Goal: Task Accomplishment & Management: Use online tool/utility

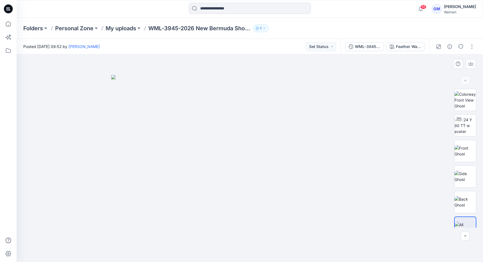
click at [144, 74] on div at bounding box center [250, 157] width 467 height 207
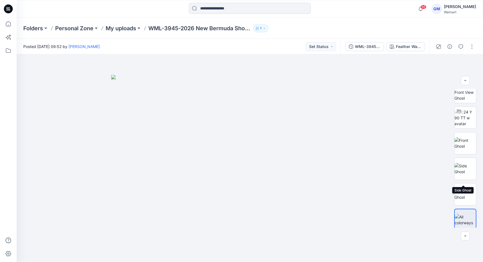
scroll to position [11, 0]
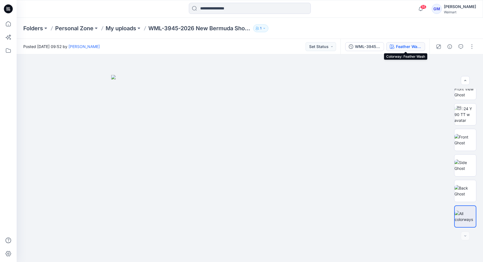
click at [416, 44] on div "Feather Wash" at bounding box center [409, 47] width 26 height 6
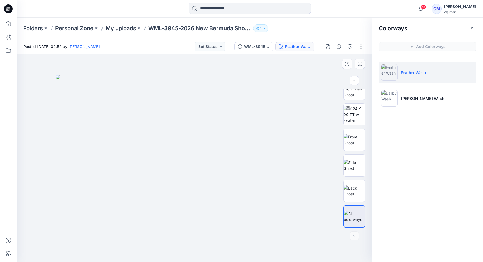
click at [46, 117] on div at bounding box center [195, 157] width 356 height 207
click at [362, 119] on img at bounding box center [355, 114] width 22 height 17
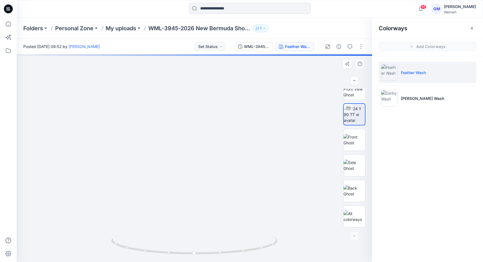
drag, startPoint x: 271, startPoint y: 204, endPoint x: 277, endPoint y: 130, distance: 74.9
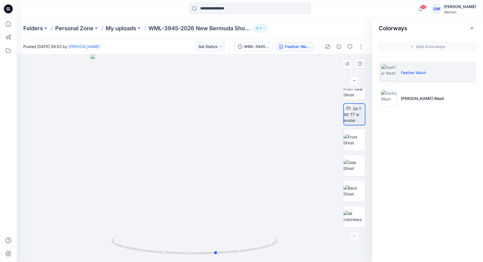
drag, startPoint x: 252, startPoint y: 246, endPoint x: 108, endPoint y: 258, distance: 144.7
click at [108, 258] on div at bounding box center [195, 157] width 356 height 207
drag, startPoint x: 483, startPoint y: 261, endPoint x: 509, endPoint y: 306, distance: 52.0
click at [483, 262] on html "55 Notifications Your style HQ020992_WMG-3660-2026 Flare Jegging has been updat…" at bounding box center [241, 131] width 483 height 262
drag, startPoint x: 509, startPoint y: 306, endPoint x: 461, endPoint y: 260, distance: 65.7
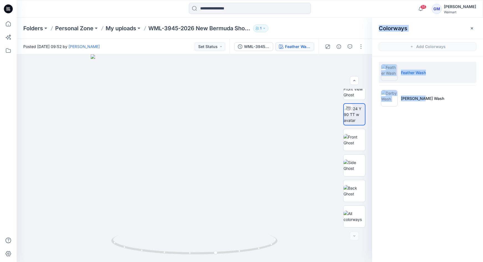
click at [461, 260] on div "Colorways Add Colorways Feather Wash Darby Wash" at bounding box center [427, 140] width 111 height 244
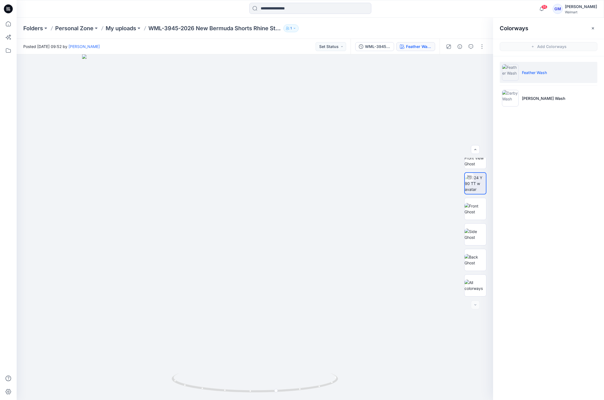
click at [462, 52] on div at bounding box center [465, 47] width 51 height 16
click at [462, 48] on icon "button" at bounding box center [460, 46] width 4 height 4
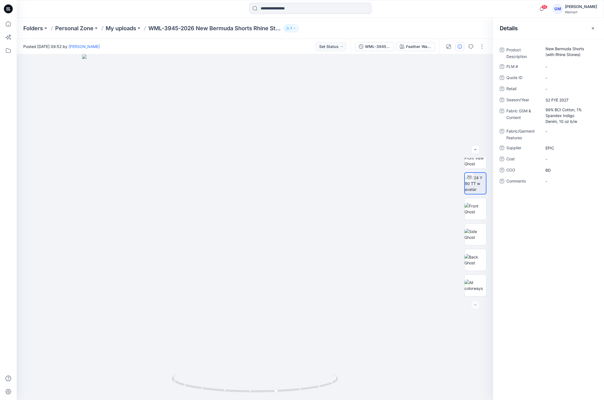
click at [483, 229] on div "Product Description New Bermuda Shorts (with Rhine Stones) PLM # - Quote ID - R…" at bounding box center [548, 219] width 111 height 361
click at [482, 45] on button "button" at bounding box center [482, 46] width 9 height 9
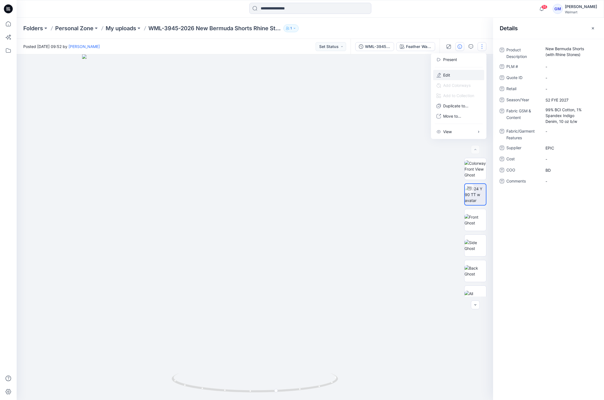
click at [459, 77] on button "Edit" at bounding box center [458, 75] width 51 height 10
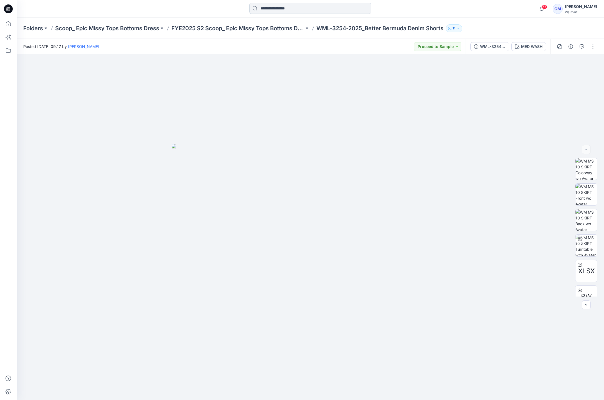
click at [279, 6] on input at bounding box center [310, 8] width 122 height 11
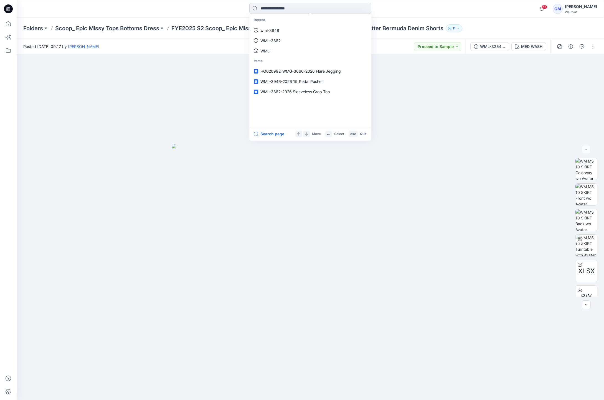
click at [275, 8] on input at bounding box center [310, 8] width 122 height 11
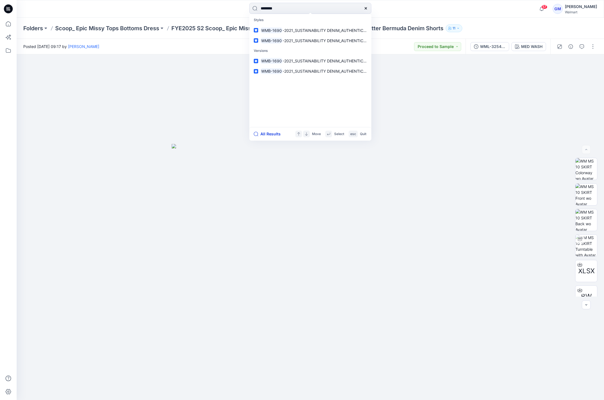
type input "********"
click at [273, 133] on button "All Results" at bounding box center [269, 134] width 31 height 7
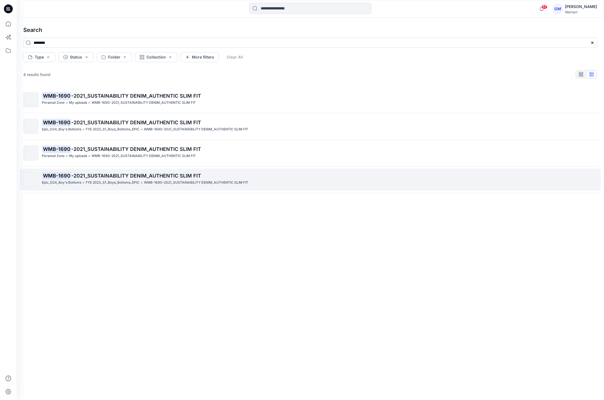
click at [182, 178] on span "-2021_SUSTAINABILITY DENIM_AUTHENTIC SLIM FIT" at bounding box center [136, 176] width 130 height 6
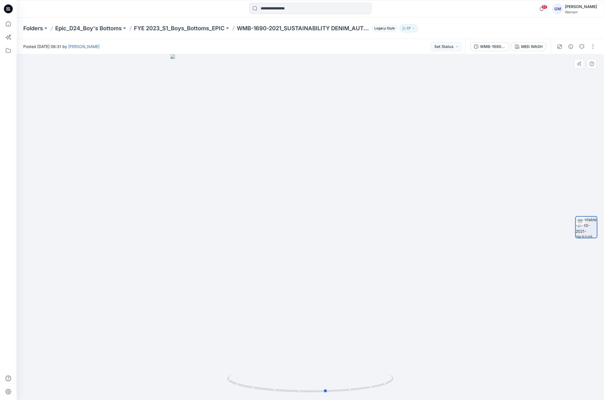
drag, startPoint x: 366, startPoint y: 388, endPoint x: 395, endPoint y: 376, distance: 31.5
click at [395, 262] on div at bounding box center [311, 227] width 588 height 346
click at [167, 27] on p "FYE 2023_S1_Boys_Bottoms_EPIC" at bounding box center [179, 28] width 91 height 8
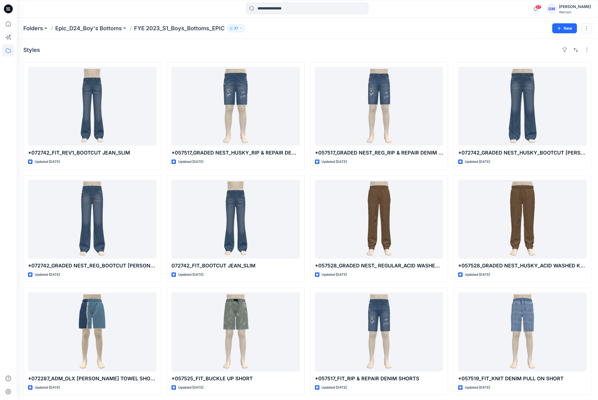
click at [314, 47] on div "Styles" at bounding box center [307, 49] width 568 height 9
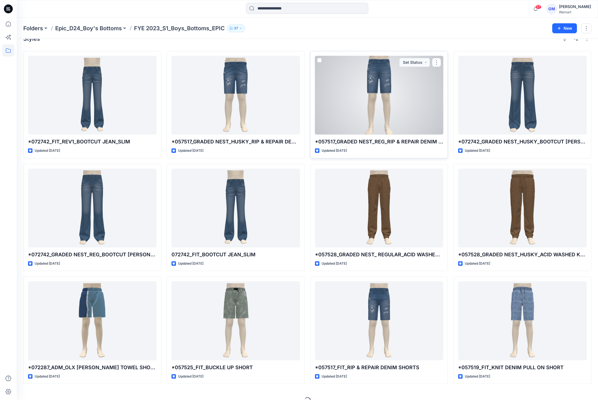
scroll to position [22, 0]
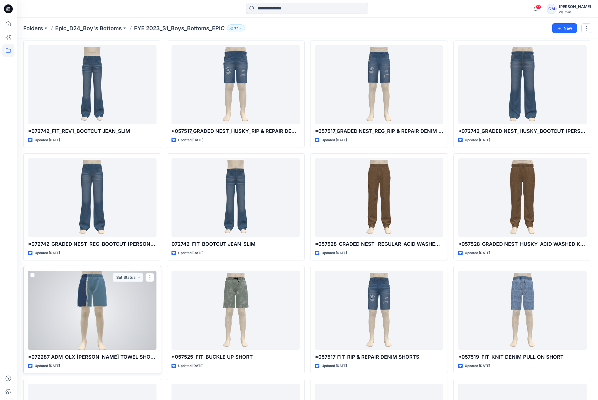
click at [115, 262] on div at bounding box center [92, 310] width 128 height 79
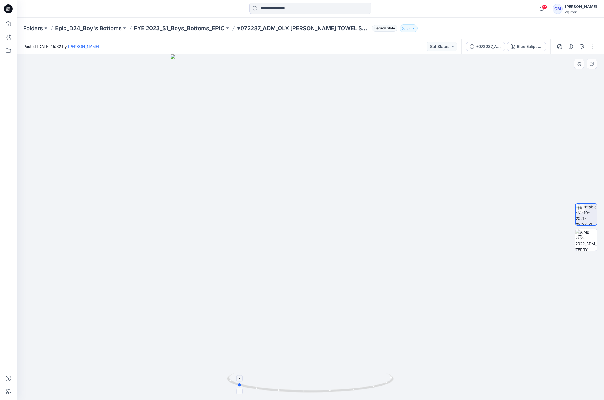
drag, startPoint x: 392, startPoint y: 387, endPoint x: 319, endPoint y: 386, distance: 73.2
click at [319, 262] on icon at bounding box center [311, 383] width 168 height 21
click at [204, 27] on p "FYE 2023_S1_Boys_Bottoms_EPIC" at bounding box center [179, 28] width 91 height 8
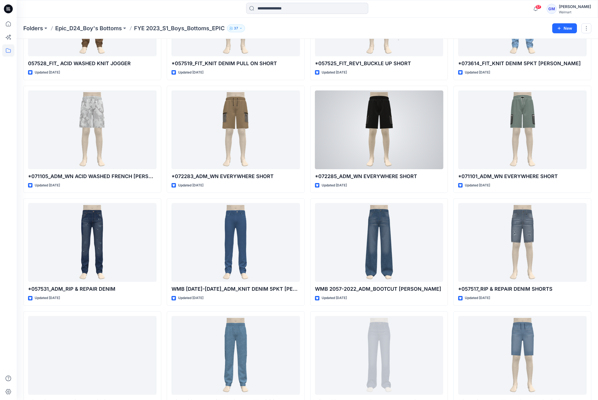
scroll to position [904, 0]
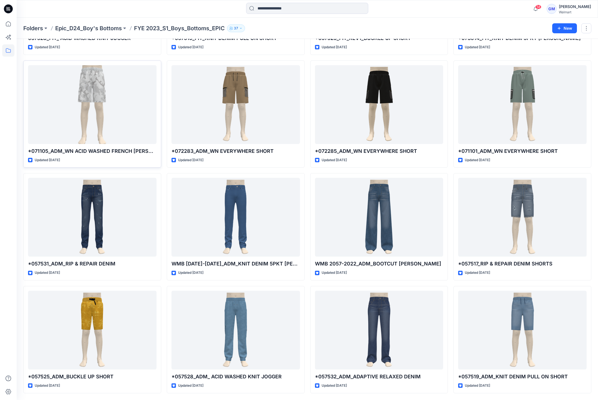
drag, startPoint x: 14, startPoint y: 137, endPoint x: 45, endPoint y: 146, distance: 32.2
click at [14, 137] on div at bounding box center [8, 200] width 17 height 400
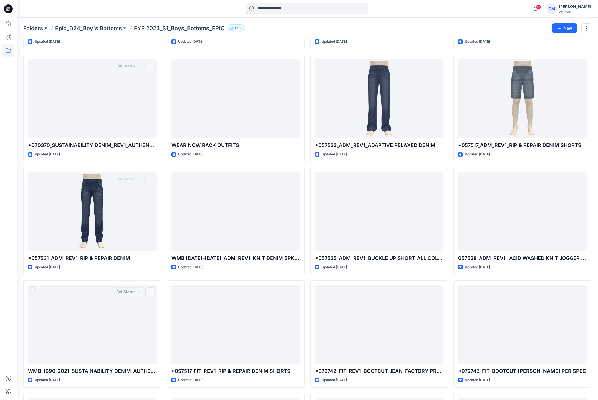
scroll to position [239, 0]
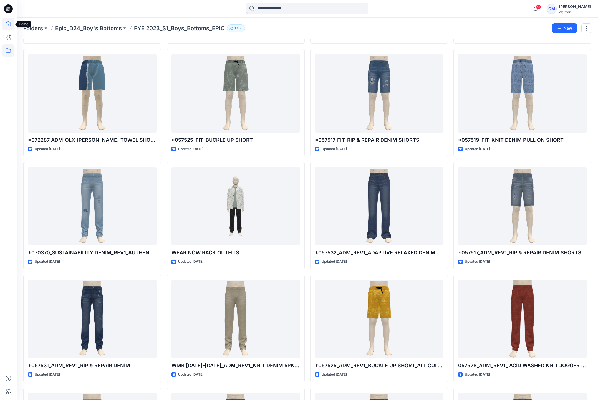
click at [6, 26] on icon at bounding box center [8, 24] width 12 height 12
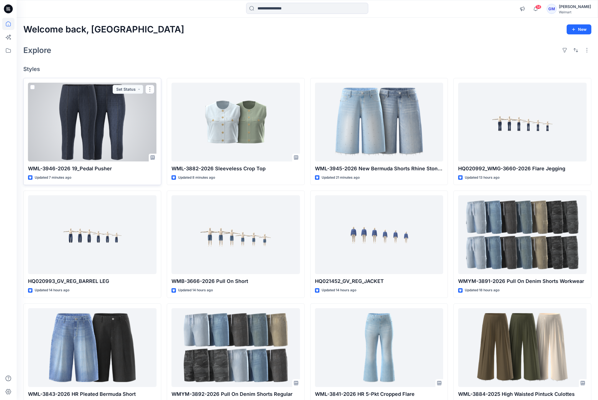
click at [131, 132] on div at bounding box center [92, 122] width 128 height 79
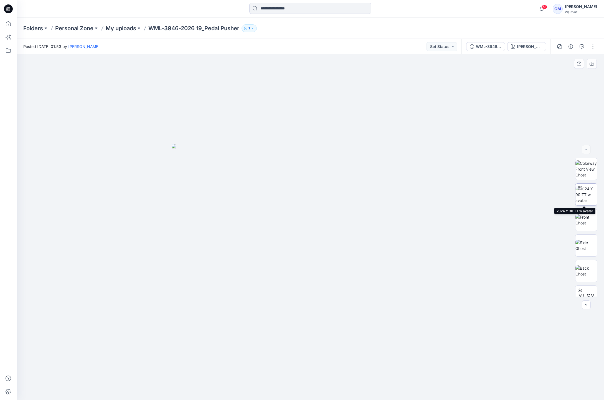
click at [483, 194] on img at bounding box center [587, 194] width 22 height 17
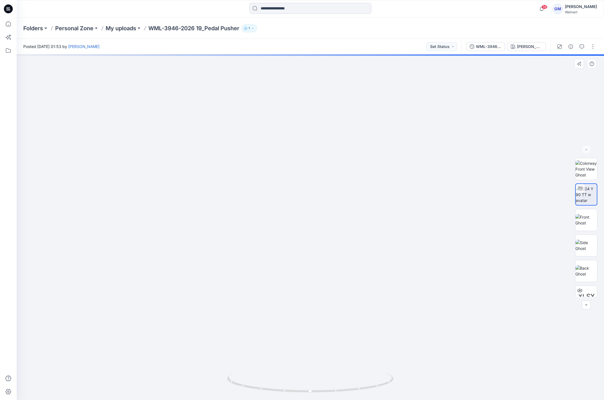
drag, startPoint x: 369, startPoint y: 325, endPoint x: 377, endPoint y: 218, distance: 107.6
click at [377, 218] on img at bounding box center [318, 44] width 862 height 711
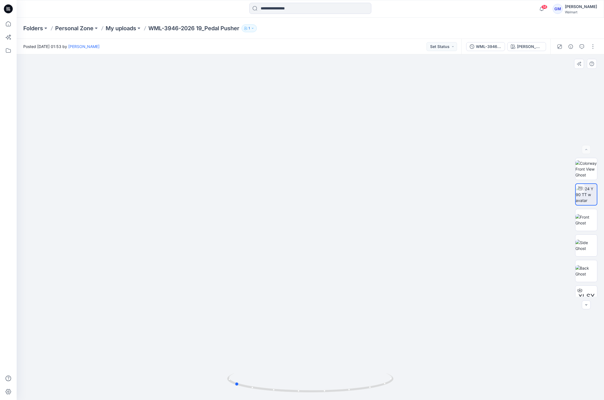
drag, startPoint x: 369, startPoint y: 391, endPoint x: 294, endPoint y: 396, distance: 74.8
click at [294, 262] on div at bounding box center [310, 386] width 166 height 28
drag, startPoint x: 342, startPoint y: 266, endPoint x: 342, endPoint y: 303, distance: 36.9
click at [342, 262] on img at bounding box center [310, 63] width 862 height 674
drag, startPoint x: 347, startPoint y: 170, endPoint x: 348, endPoint y: 193, distance: 22.8
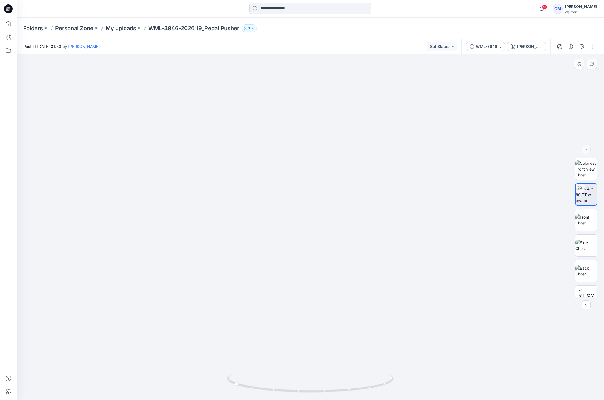
click at [348, 262] on div at bounding box center [311, 227] width 588 height 346
drag, startPoint x: 364, startPoint y: 307, endPoint x: 358, endPoint y: 235, distance: 71.6
click at [358, 235] on img at bounding box center [304, 70] width 733 height 660
drag, startPoint x: 372, startPoint y: 390, endPoint x: 331, endPoint y: 391, distance: 41.6
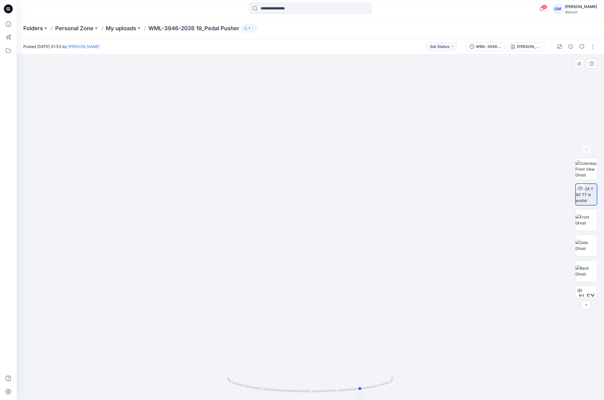
click at [331, 262] on icon at bounding box center [311, 383] width 168 height 21
drag, startPoint x: 360, startPoint y: 391, endPoint x: 368, endPoint y: 391, distance: 7.5
click at [368, 262] on icon at bounding box center [311, 383] width 168 height 21
drag, startPoint x: 295, startPoint y: 93, endPoint x: 298, endPoint y: 248, distance: 154.8
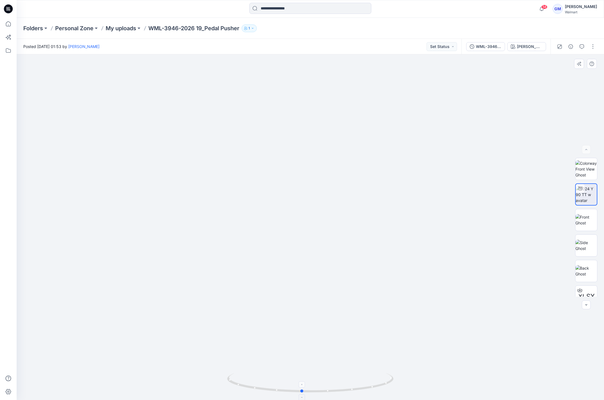
drag, startPoint x: 379, startPoint y: 381, endPoint x: 315, endPoint y: 380, distance: 64.9
click at [315, 262] on icon at bounding box center [311, 383] width 168 height 21
click at [483, 44] on div "Cosby Wash" at bounding box center [530, 47] width 26 height 6
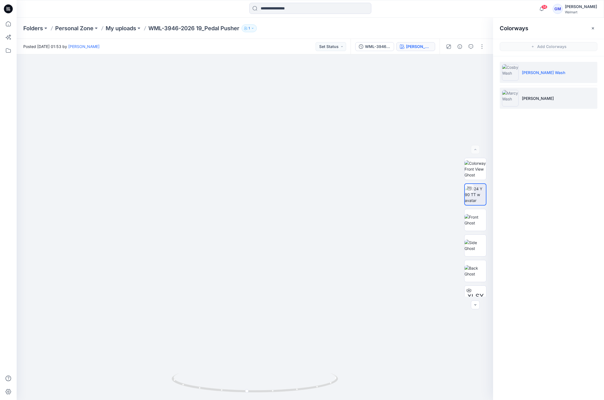
click at [483, 95] on p "Marcy Wash" at bounding box center [538, 98] width 32 height 6
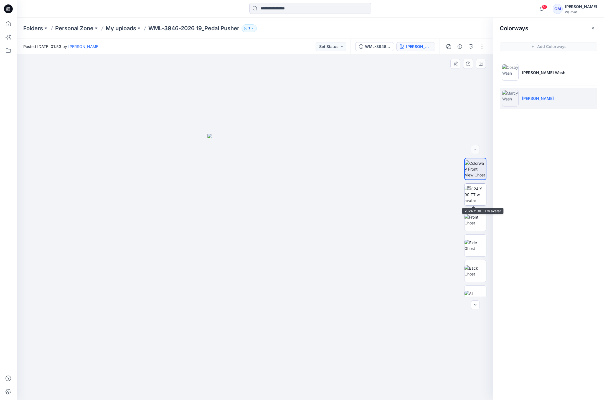
click at [478, 191] on img at bounding box center [476, 194] width 22 height 17
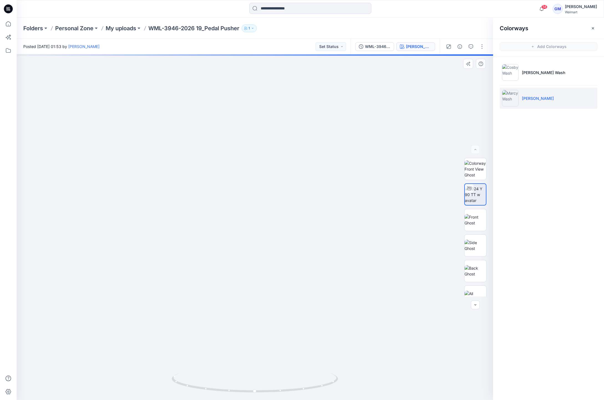
drag, startPoint x: 316, startPoint y: 303, endPoint x: 324, endPoint y: 237, distance: 66.7
click at [323, 237] on img at bounding box center [266, 98] width 733 height 604
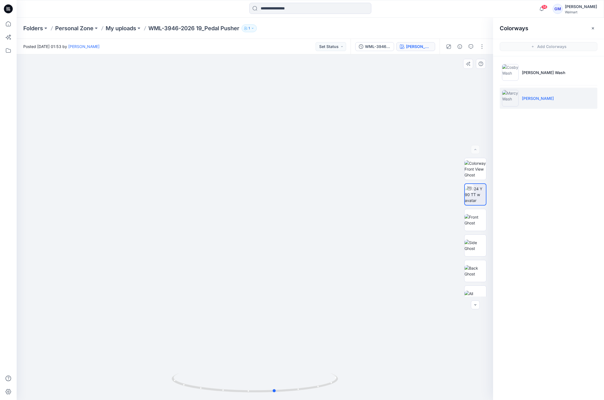
drag, startPoint x: 323, startPoint y: 384, endPoint x: 351, endPoint y: 383, distance: 28.1
click at [351, 262] on div at bounding box center [255, 227] width 477 height 346
click at [460, 48] on icon "button" at bounding box center [460, 46] width 4 height 4
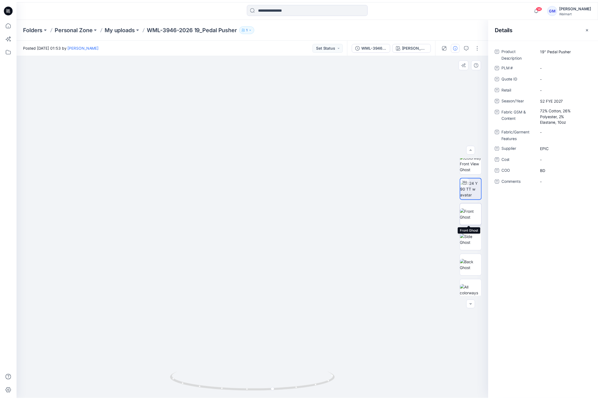
scroll to position [11, 0]
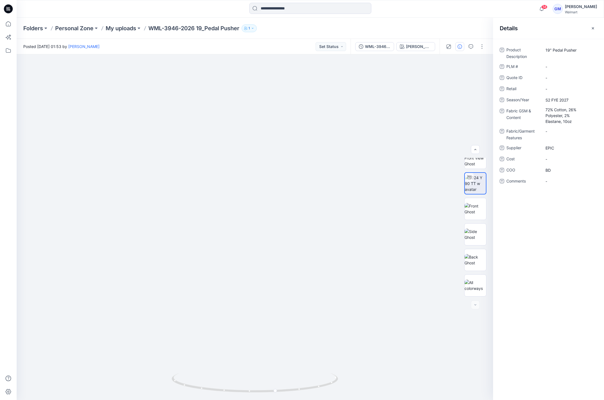
click at [120, 22] on div "Folders Personal Zone My uploads WML-3946-2026 19_Pedal Pusher 1" at bounding box center [311, 28] width 588 height 21
click at [118, 27] on p "My uploads" at bounding box center [121, 28] width 31 height 8
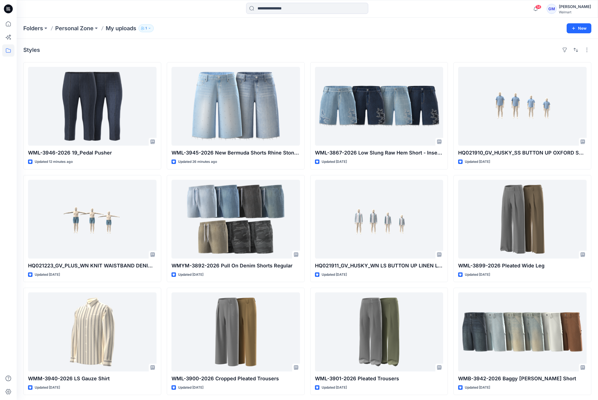
click at [207, 49] on div "Styles" at bounding box center [307, 49] width 568 height 9
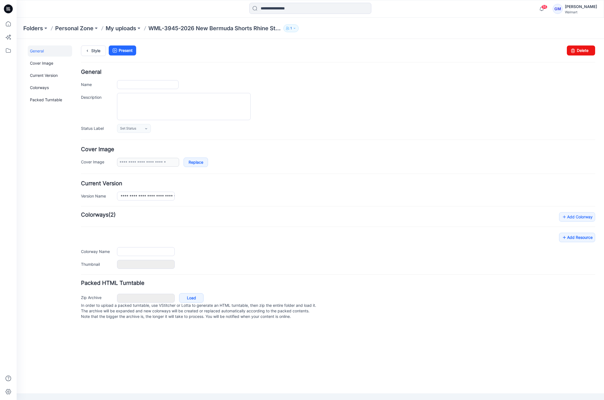
type input "**********"
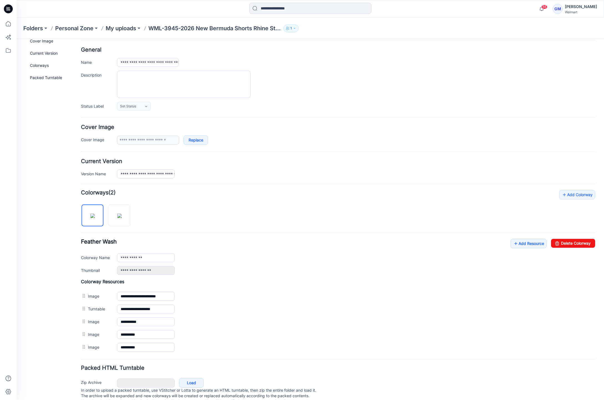
scroll to position [39, 0]
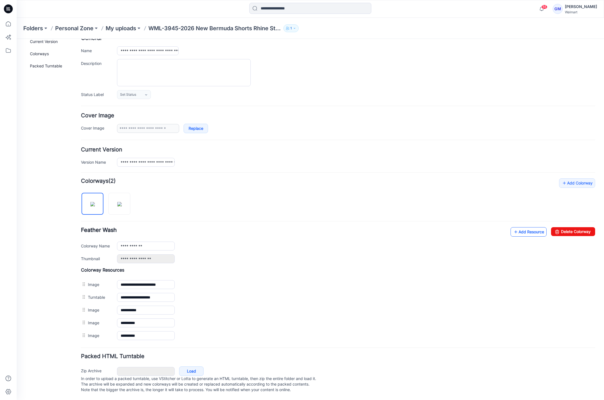
click at [527, 227] on link "Add Resource" at bounding box center [529, 231] width 36 height 9
click at [514, 228] on link "Add Resource" at bounding box center [529, 231] width 36 height 9
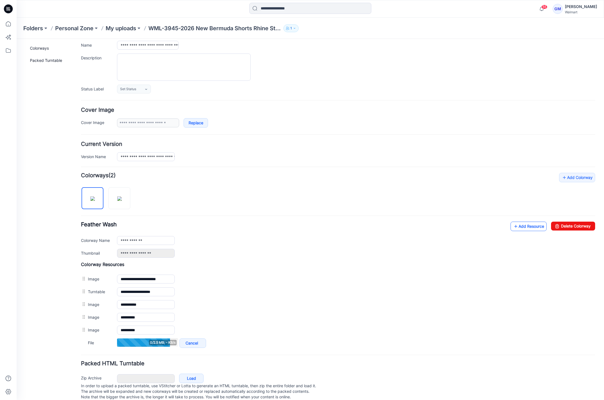
click at [531, 228] on link "Add Resource" at bounding box center [529, 226] width 36 height 9
click at [535, 231] on div "**********" at bounding box center [338, 240] width 514 height 36
click at [525, 224] on link "Add Resource" at bounding box center [529, 226] width 36 height 9
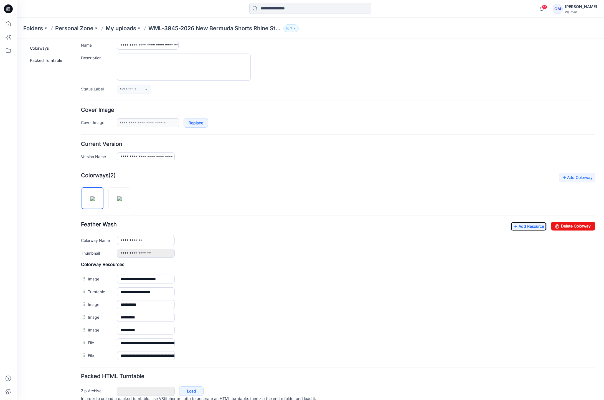
scroll to position [0, 0]
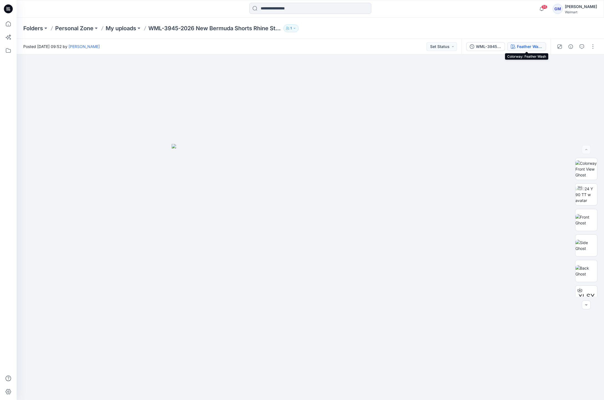
click at [536, 49] on div "Feather Wash" at bounding box center [530, 47] width 26 height 6
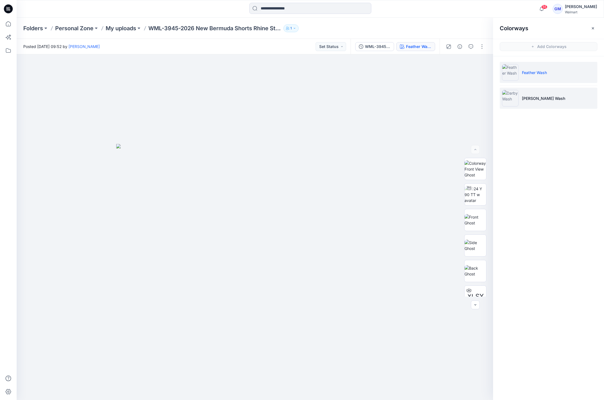
click at [549, 97] on li "Darby Wash" at bounding box center [549, 98] width 98 height 21
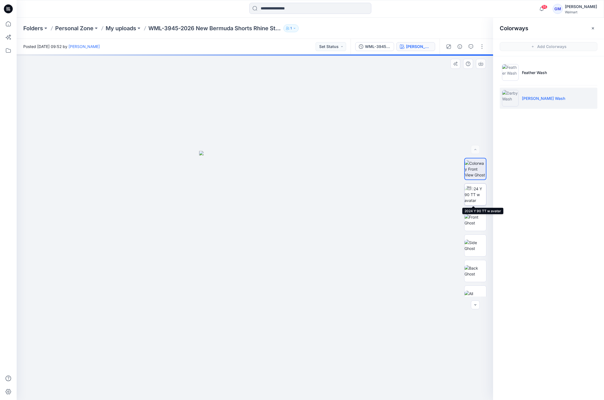
click at [478, 198] on img at bounding box center [476, 194] width 22 height 17
drag, startPoint x: 350, startPoint y: 279, endPoint x: 358, endPoint y: 204, distance: 75.9
click at [358, 204] on img at bounding box center [263, 54] width 797 height 691
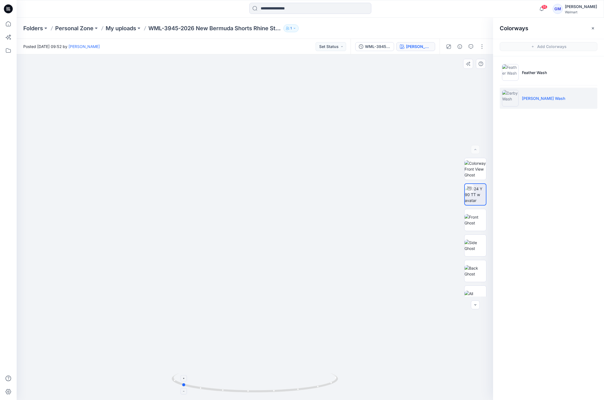
drag, startPoint x: 330, startPoint y: 384, endPoint x: 256, endPoint y: 389, distance: 73.7
click at [256, 389] on icon at bounding box center [256, 383] width 168 height 21
drag, startPoint x: 328, startPoint y: 384, endPoint x: 402, endPoint y: 378, distance: 74.4
click at [402, 378] on div at bounding box center [255, 227] width 477 height 346
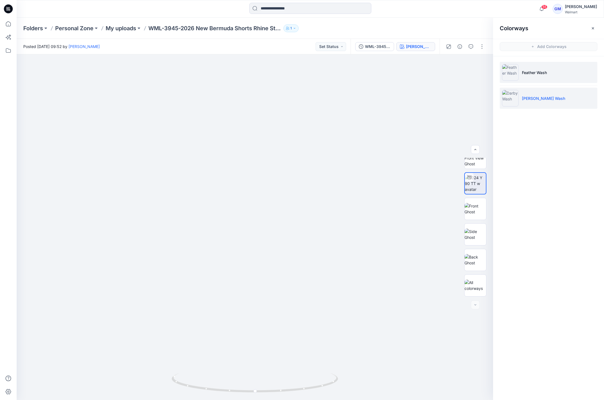
click at [540, 71] on p "Feather Wash" at bounding box center [534, 73] width 25 height 6
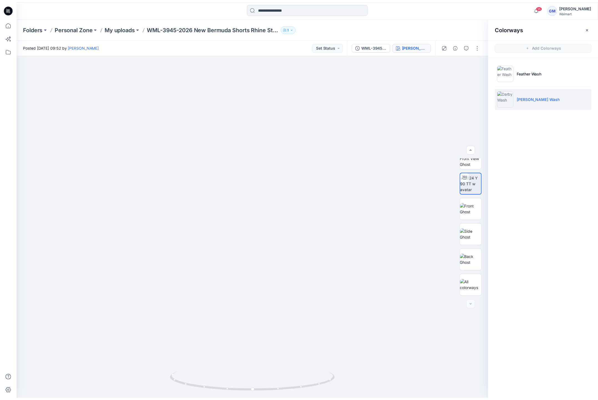
scroll to position [62, 0]
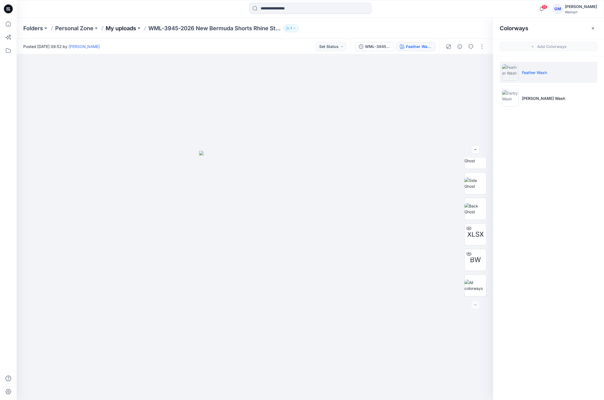
click at [118, 26] on p "My uploads" at bounding box center [121, 28] width 31 height 8
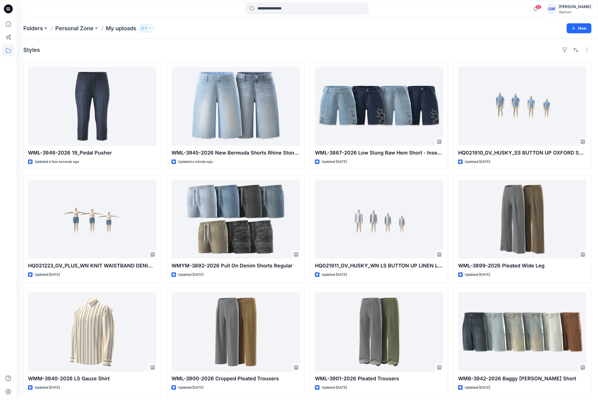
click at [250, 47] on div "Styles" at bounding box center [307, 49] width 568 height 9
click at [274, 13] on input at bounding box center [307, 8] width 122 height 11
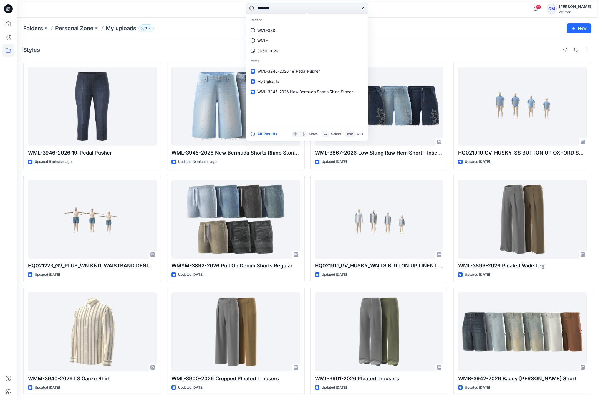
type input "********"
click at [272, 134] on button "All Results" at bounding box center [265, 134] width 31 height 7
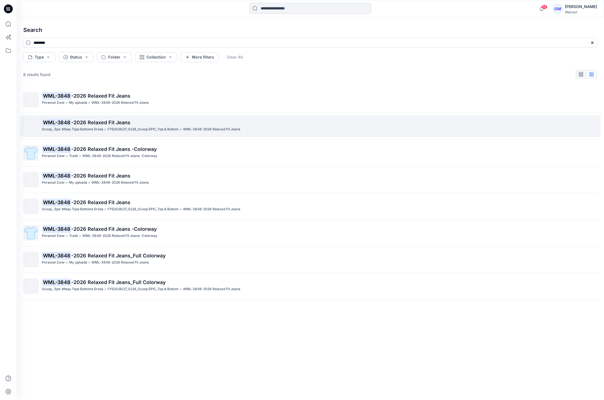
click at [121, 120] on span "-2026 Relaxed Fit Jeans" at bounding box center [100, 123] width 59 height 6
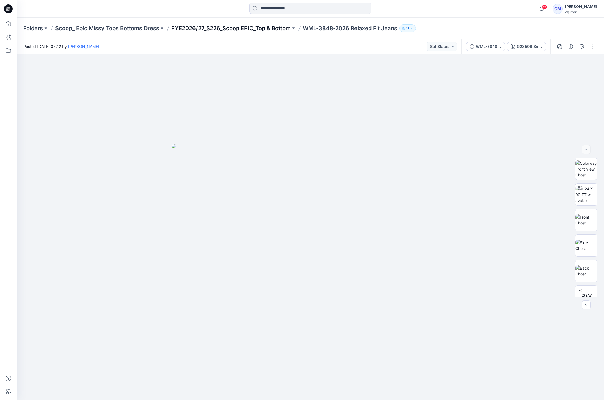
click at [264, 29] on p "FYE2026/27_S226_Scoop EPIC_Top & Bottom" at bounding box center [230, 28] width 119 height 8
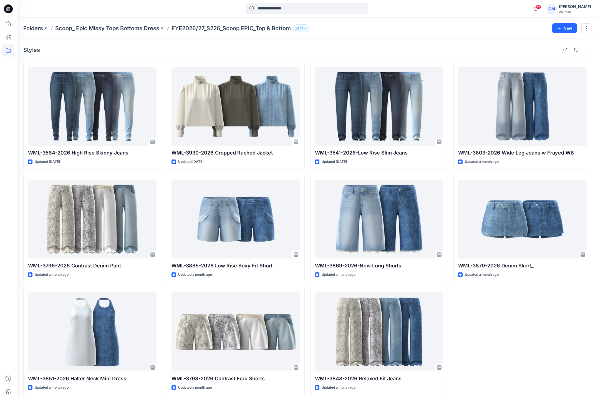
click at [546, 336] on div "WML-3803-2026 Wide Leg Jeans w Frayed WB Updated a month ago WML-3870-2026 Deni…" at bounding box center [522, 228] width 138 height 333
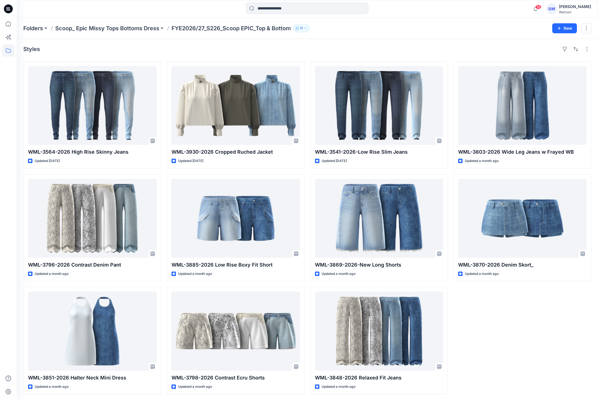
scroll to position [2, 0]
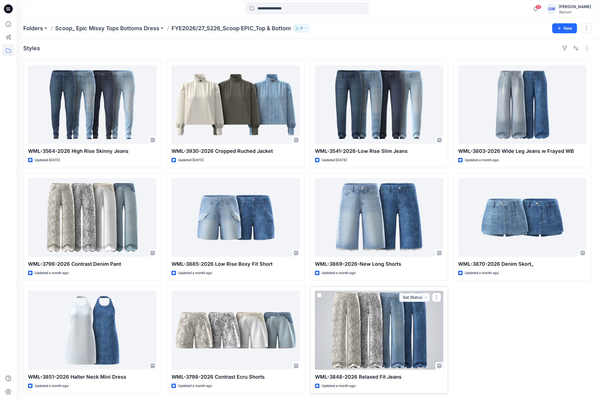
click at [402, 341] on div at bounding box center [379, 330] width 128 height 79
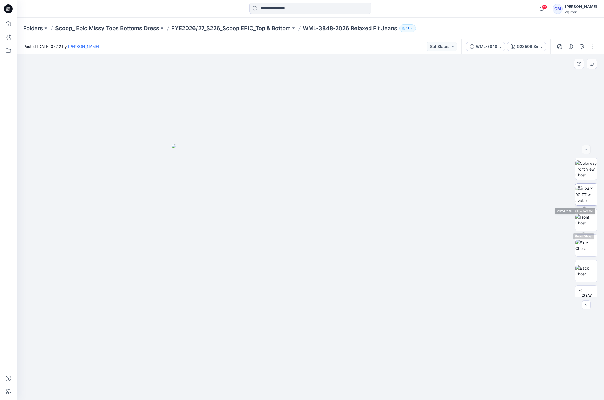
click at [581, 199] on img at bounding box center [587, 194] width 22 height 17
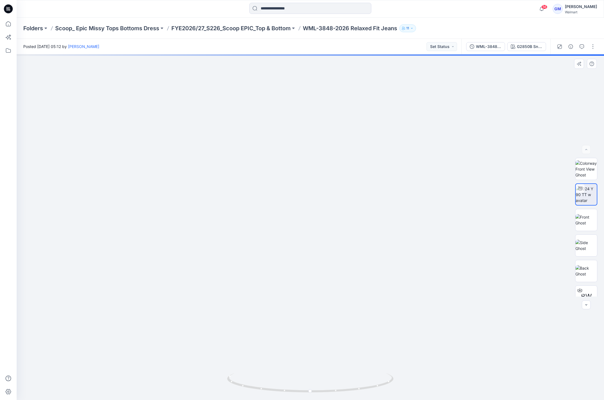
drag, startPoint x: 356, startPoint y: 336, endPoint x: 352, endPoint y: 205, distance: 131.8
click at [352, 205] on img at bounding box center [307, 49] width 862 height 701
click at [526, 48] on div "G2850B Snake Skin Print" at bounding box center [530, 47] width 26 height 6
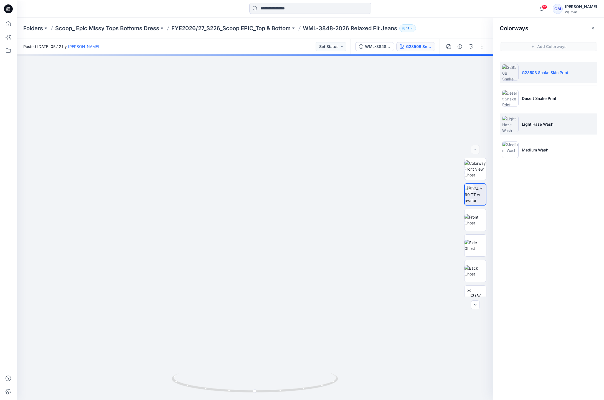
click at [540, 121] on p "Light Haze Wash" at bounding box center [537, 124] width 31 height 6
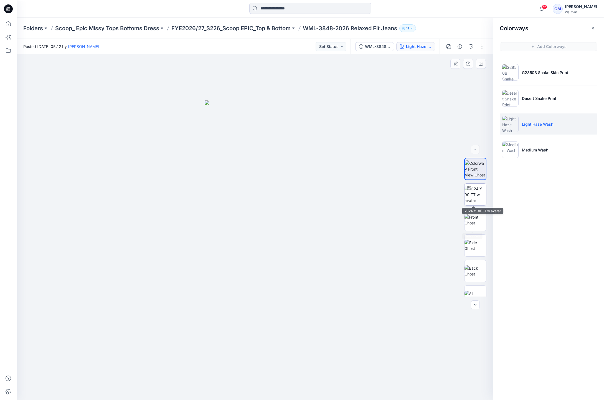
click at [474, 200] on img at bounding box center [476, 194] width 22 height 17
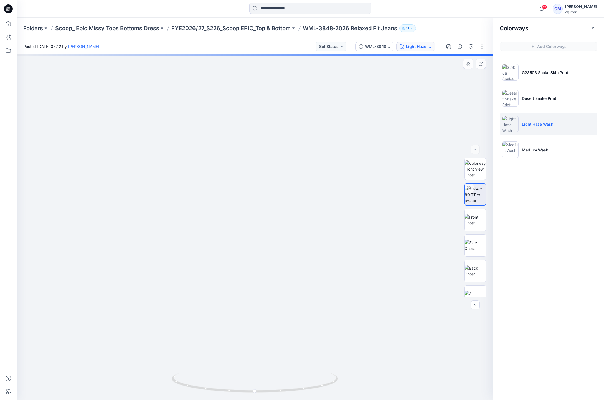
drag, startPoint x: 322, startPoint y: 278, endPoint x: 335, endPoint y: 173, distance: 105.6
click at [335, 173] on img at bounding box center [274, 30] width 862 height 739
drag, startPoint x: 319, startPoint y: 388, endPoint x: 278, endPoint y: 388, distance: 40.5
click at [278, 388] on icon at bounding box center [256, 383] width 168 height 21
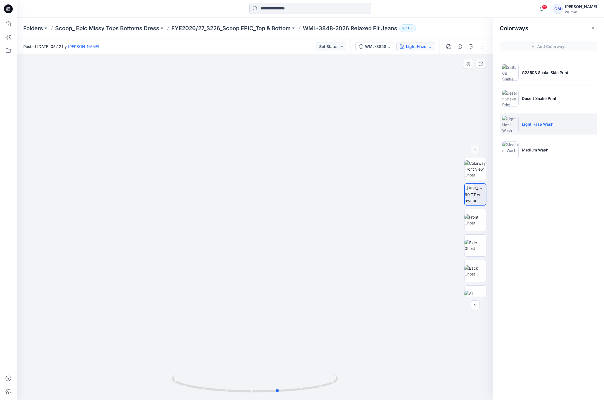
drag, startPoint x: 278, startPoint y: 388, endPoint x: 343, endPoint y: 384, distance: 64.2
click at [343, 384] on div at bounding box center [255, 227] width 477 height 346
drag, startPoint x: 386, startPoint y: 251, endPoint x: 382, endPoint y: 261, distance: 10.8
click at [386, 251] on div at bounding box center [255, 227] width 477 height 346
drag, startPoint x: 106, startPoint y: 117, endPoint x: 88, endPoint y: 12, distance: 106.8
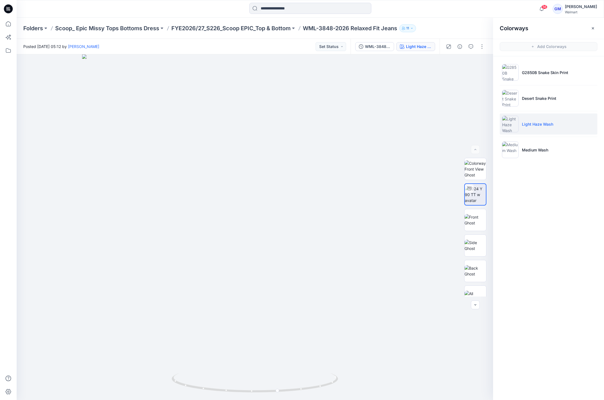
click at [106, 117] on div at bounding box center [255, 227] width 477 height 346
click at [269, 193] on div at bounding box center [255, 227] width 477 height 346
drag, startPoint x: 310, startPoint y: 331, endPoint x: 312, endPoint y: 254, distance: 76.6
drag, startPoint x: 312, startPoint y: 391, endPoint x: 288, endPoint y: 385, distance: 25.2
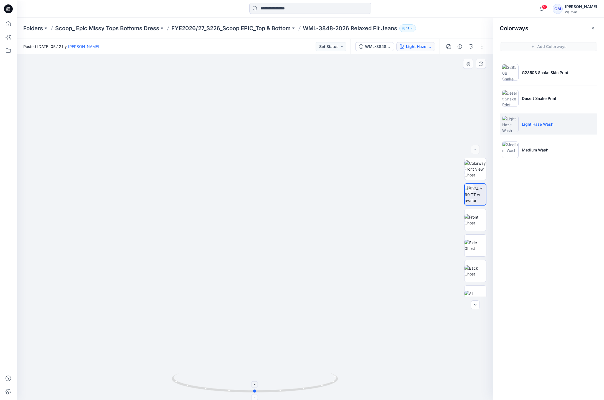
click at [288, 385] on icon at bounding box center [256, 383] width 168 height 21
click at [549, 153] on li "Medium Wash" at bounding box center [549, 149] width 98 height 21
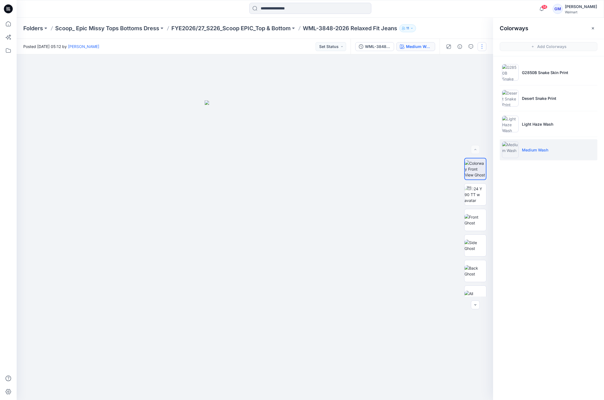
click at [483, 49] on button "button" at bounding box center [482, 46] width 9 height 9
click at [453, 75] on button "Edit" at bounding box center [458, 75] width 51 height 10
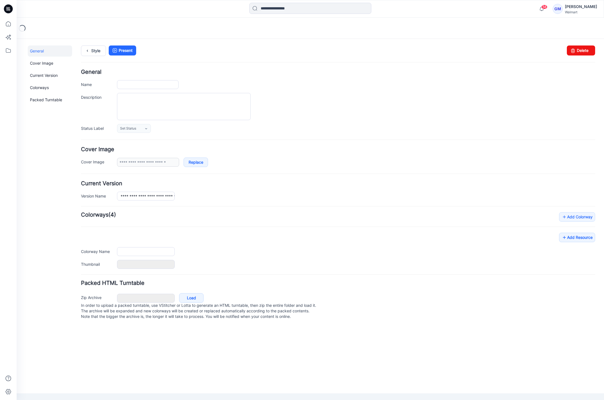
type input "**********"
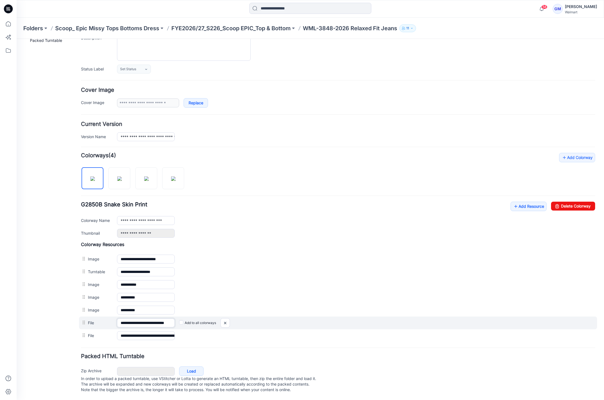
scroll to position [0, 11]
drag, startPoint x: 158, startPoint y: 316, endPoint x: 217, endPoint y: 316, distance: 58.8
click at [217, 316] on div "**********" at bounding box center [338, 322] width 518 height 13
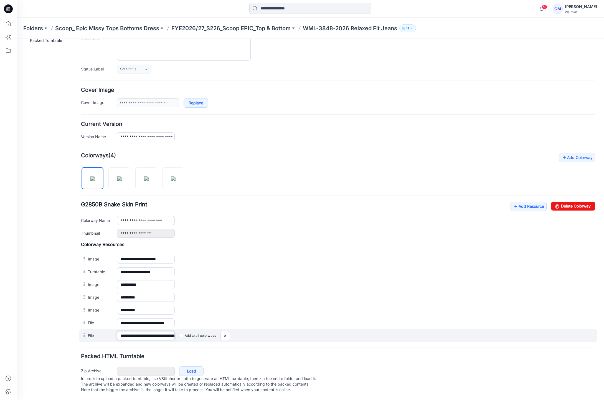
scroll to position [0, 67]
drag, startPoint x: 141, startPoint y: 331, endPoint x: 218, endPoint y: 331, distance: 76.8
click at [218, 331] on div "**********" at bounding box center [338, 335] width 518 height 13
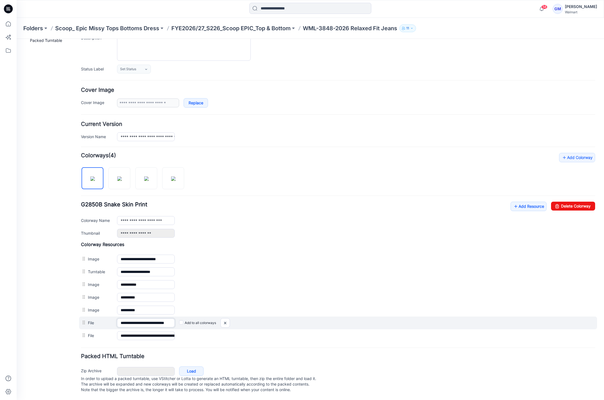
scroll to position [0, 11]
drag, startPoint x: 148, startPoint y: 315, endPoint x: 198, endPoint y: 317, distance: 50.3
click at [198, 317] on div "**********" at bounding box center [338, 322] width 518 height 13
click at [17, 39] on img at bounding box center [17, 39] width 0 height 0
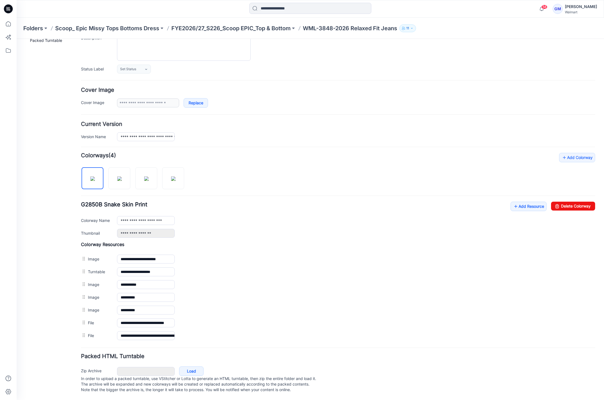
scroll to position [52, 0]
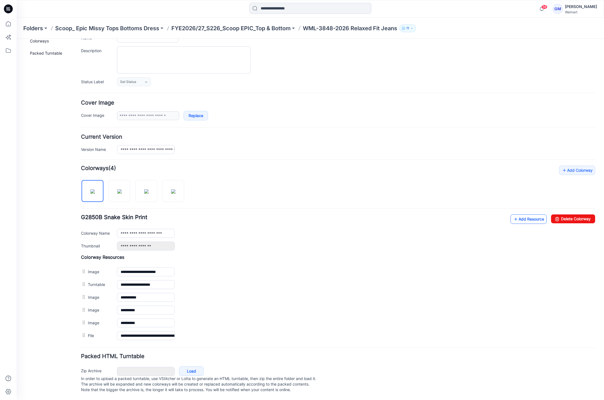
click at [513, 215] on icon at bounding box center [516, 219] width 6 height 9
click at [515, 214] on link "Add Resource" at bounding box center [529, 218] width 36 height 9
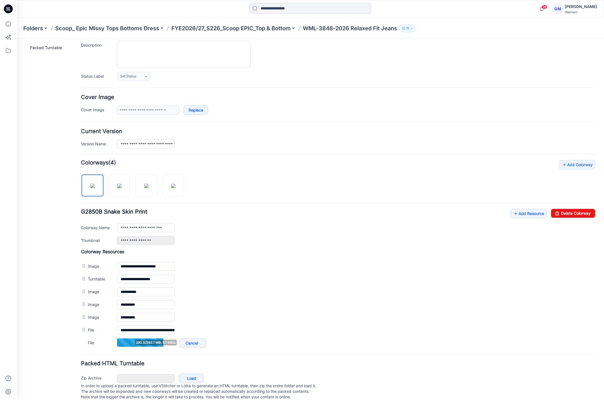
click at [29, 268] on div "General Cover Image Current Version Colorways Packed Turntable" at bounding box center [50, 200] width 44 height 414
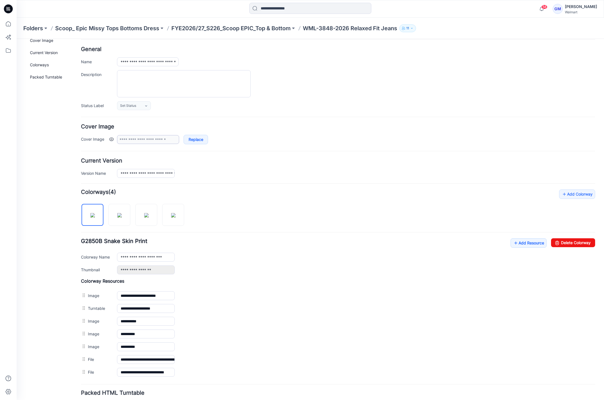
scroll to position [0, 0]
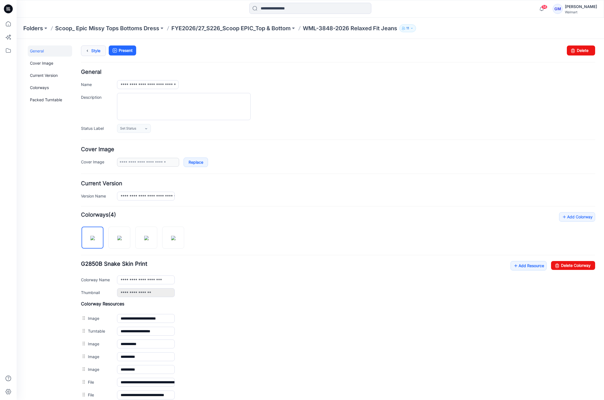
click at [92, 53] on link "Style" at bounding box center [93, 50] width 25 height 11
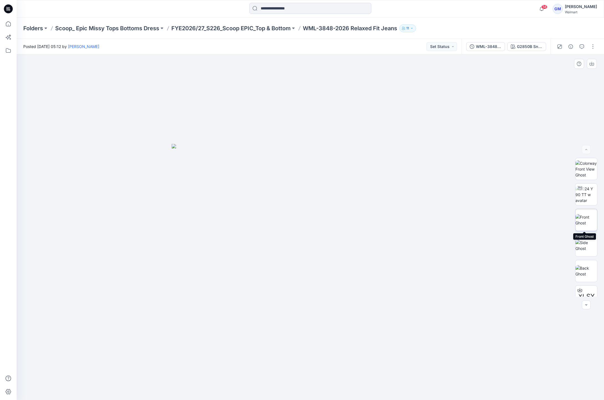
click at [588, 214] on img at bounding box center [587, 220] width 22 height 12
click at [589, 243] on img at bounding box center [587, 246] width 22 height 12
click at [587, 267] on img at bounding box center [587, 271] width 22 height 12
click at [266, 29] on p "FYE2026/27_S226_Scoop EPIC_Top & Bottom" at bounding box center [230, 28] width 119 height 8
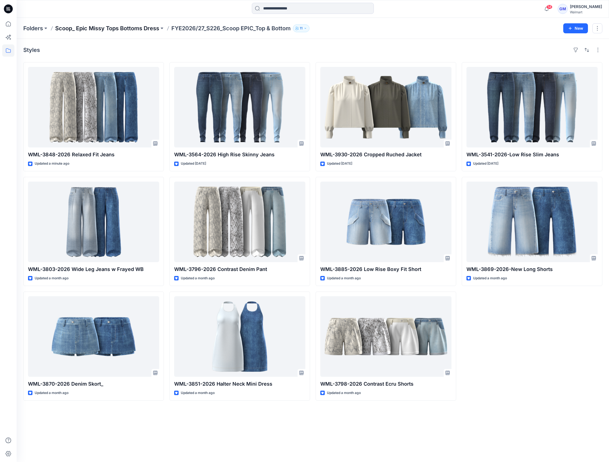
click at [145, 27] on p "Scoop_ Epic Missy Tops Bottoms Dress" at bounding box center [107, 28] width 104 height 8
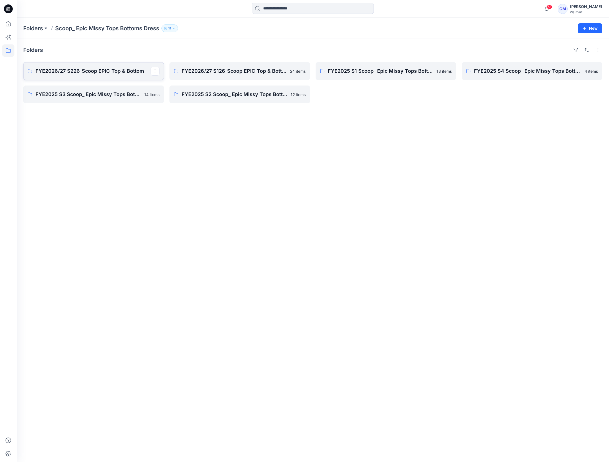
click at [127, 76] on link "FYE2026/27_S226_Scoop EPIC_Top & Bottom" at bounding box center [93, 71] width 141 height 18
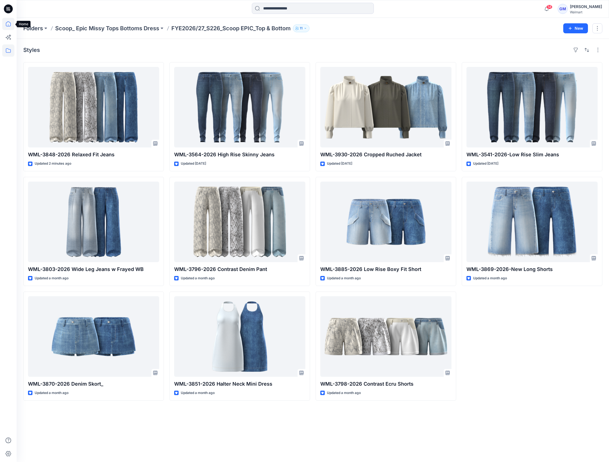
click at [6, 22] on icon at bounding box center [8, 24] width 12 height 12
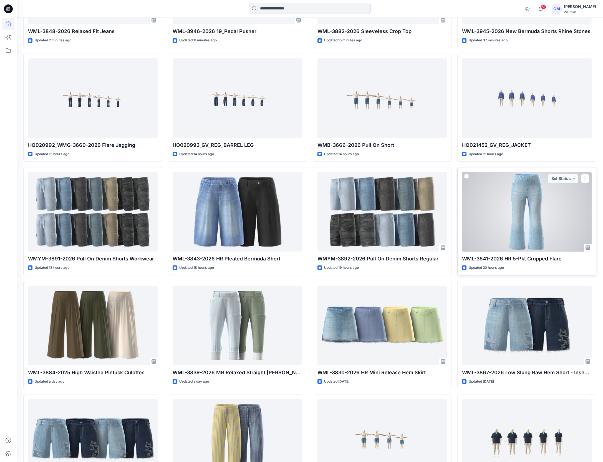
scroll to position [125, 0]
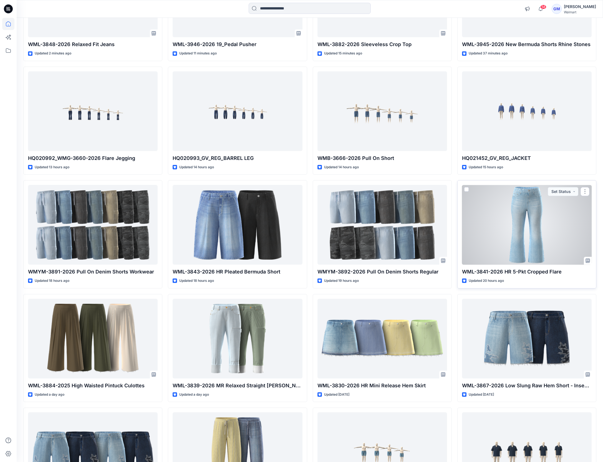
click at [520, 223] on div at bounding box center [527, 225] width 130 height 80
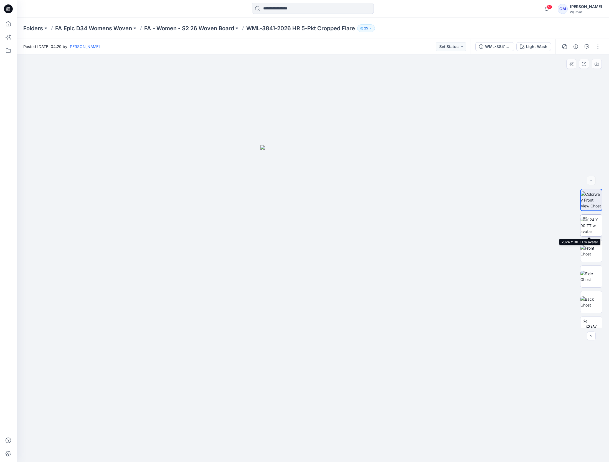
click at [588, 229] on img at bounding box center [592, 225] width 22 height 17
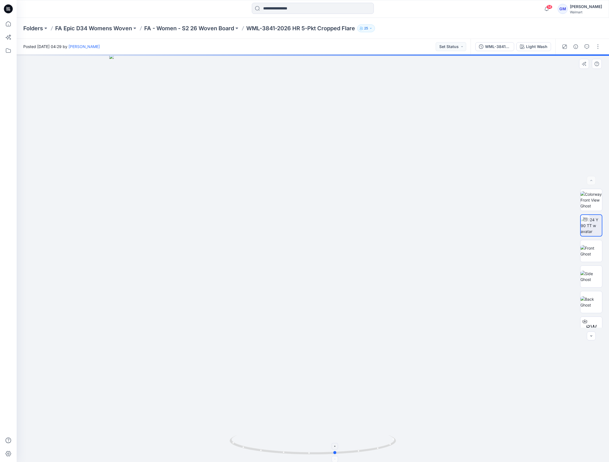
drag, startPoint x: 378, startPoint y: 448, endPoint x: 234, endPoint y: 440, distance: 143.6
click at [234, 440] on icon at bounding box center [314, 445] width 168 height 21
click at [216, 29] on p "FA - Women - S2 26 Woven Board" at bounding box center [189, 28] width 90 height 8
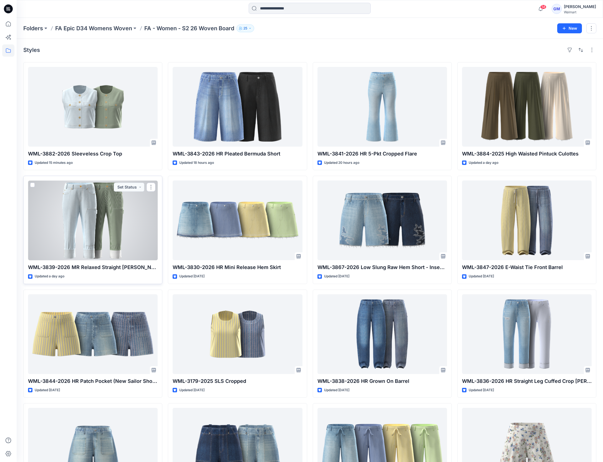
click at [131, 213] on div at bounding box center [93, 220] width 130 height 80
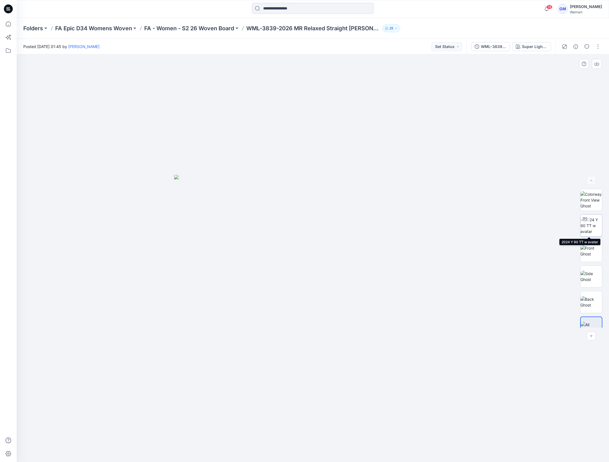
click at [591, 223] on img at bounding box center [592, 225] width 22 height 17
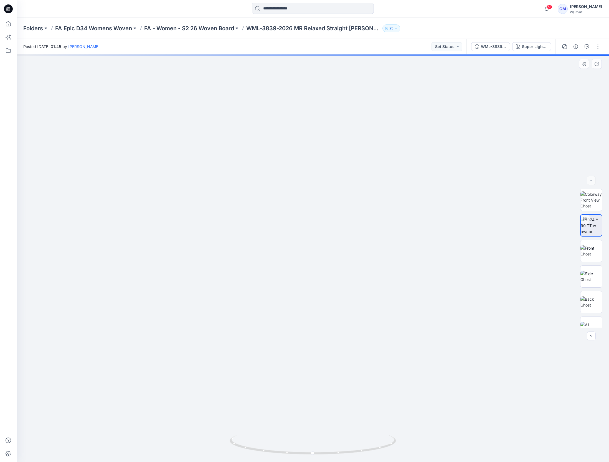
drag, startPoint x: 379, startPoint y: 350, endPoint x: 404, endPoint y: 210, distance: 142.5
click at [404, 210] on img at bounding box center [339, 82] width 824 height 758
drag, startPoint x: 377, startPoint y: 454, endPoint x: 305, endPoint y: 456, distance: 72.4
click at [305, 456] on div at bounding box center [313, 448] width 166 height 28
drag, startPoint x: 335, startPoint y: 454, endPoint x: 261, endPoint y: 451, distance: 74.1
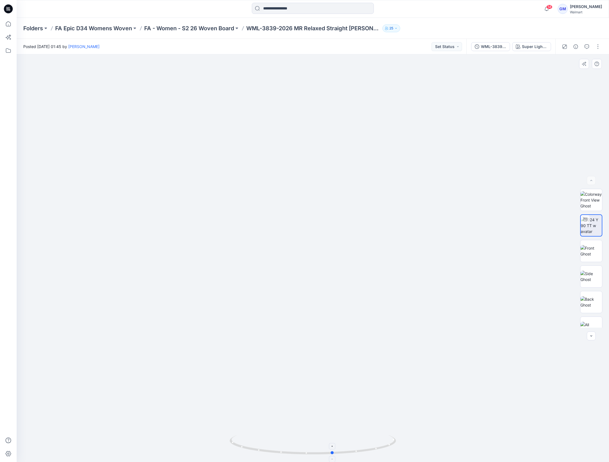
click at [261, 451] on icon at bounding box center [314, 445] width 168 height 21
click at [224, 32] on p "FA - Women - S2 26 Woven Board" at bounding box center [189, 28] width 90 height 8
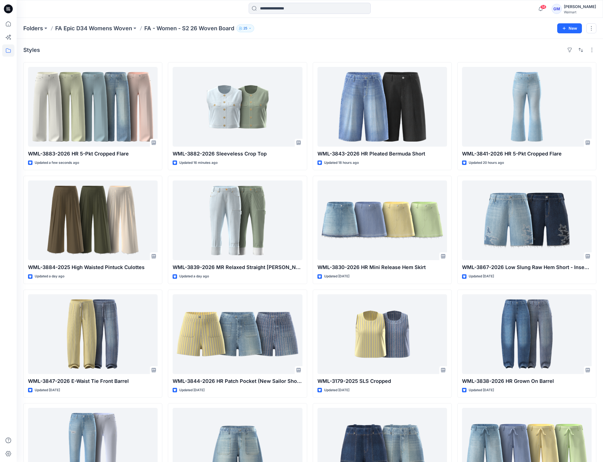
click at [342, 50] on div "Styles" at bounding box center [309, 49] width 573 height 9
click at [10, 24] on icon at bounding box center [8, 24] width 12 height 12
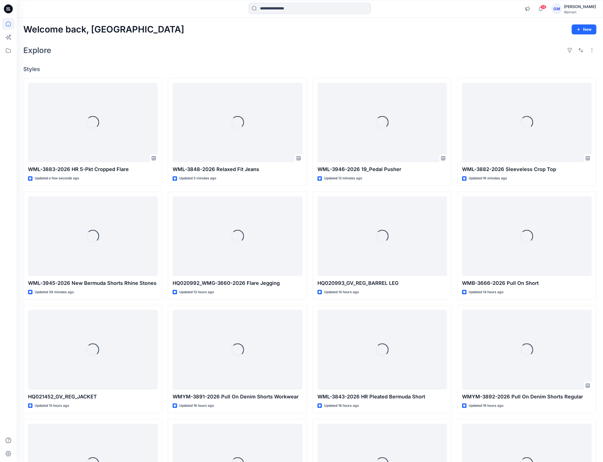
click at [399, 49] on div "Explore" at bounding box center [309, 50] width 573 height 13
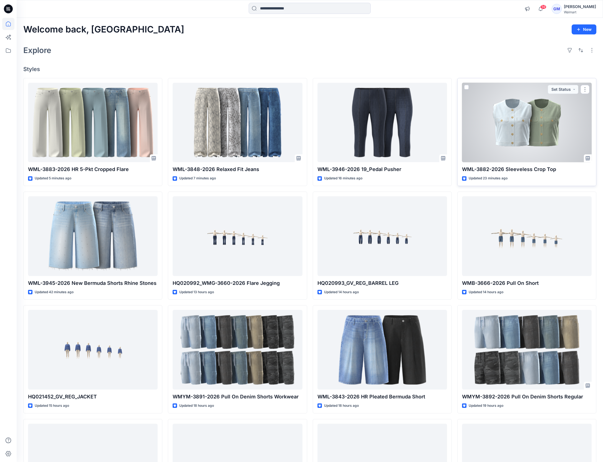
click at [543, 106] on div at bounding box center [527, 123] width 130 height 80
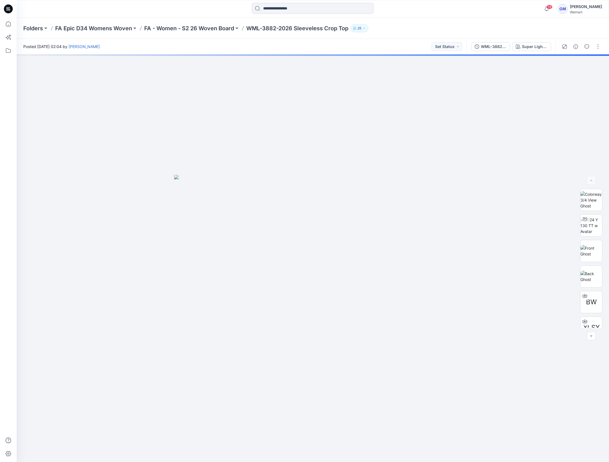
drag, startPoint x: 403, startPoint y: 23, endPoint x: 396, endPoint y: 25, distance: 7.4
click at [403, 23] on div "Folders FA Epic D34 Womens Woven FA - Women - S2 26 Woven Board WML-3882-2026 S…" at bounding box center [313, 28] width 592 height 21
click at [222, 26] on p "FA - Women - S2 26 Woven Board" at bounding box center [189, 28] width 90 height 8
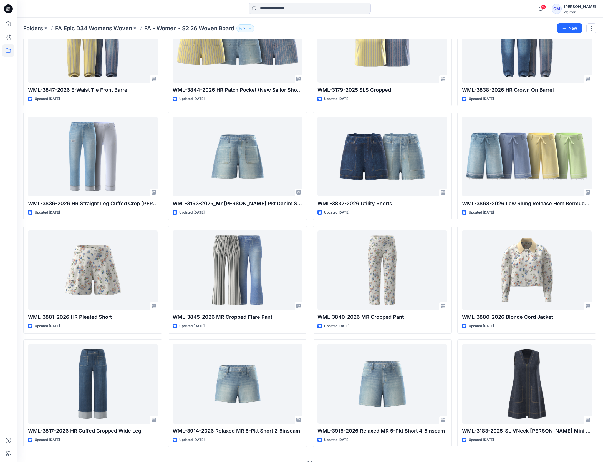
scroll to position [291, 0]
